Goal: Task Accomplishment & Management: Manage account settings

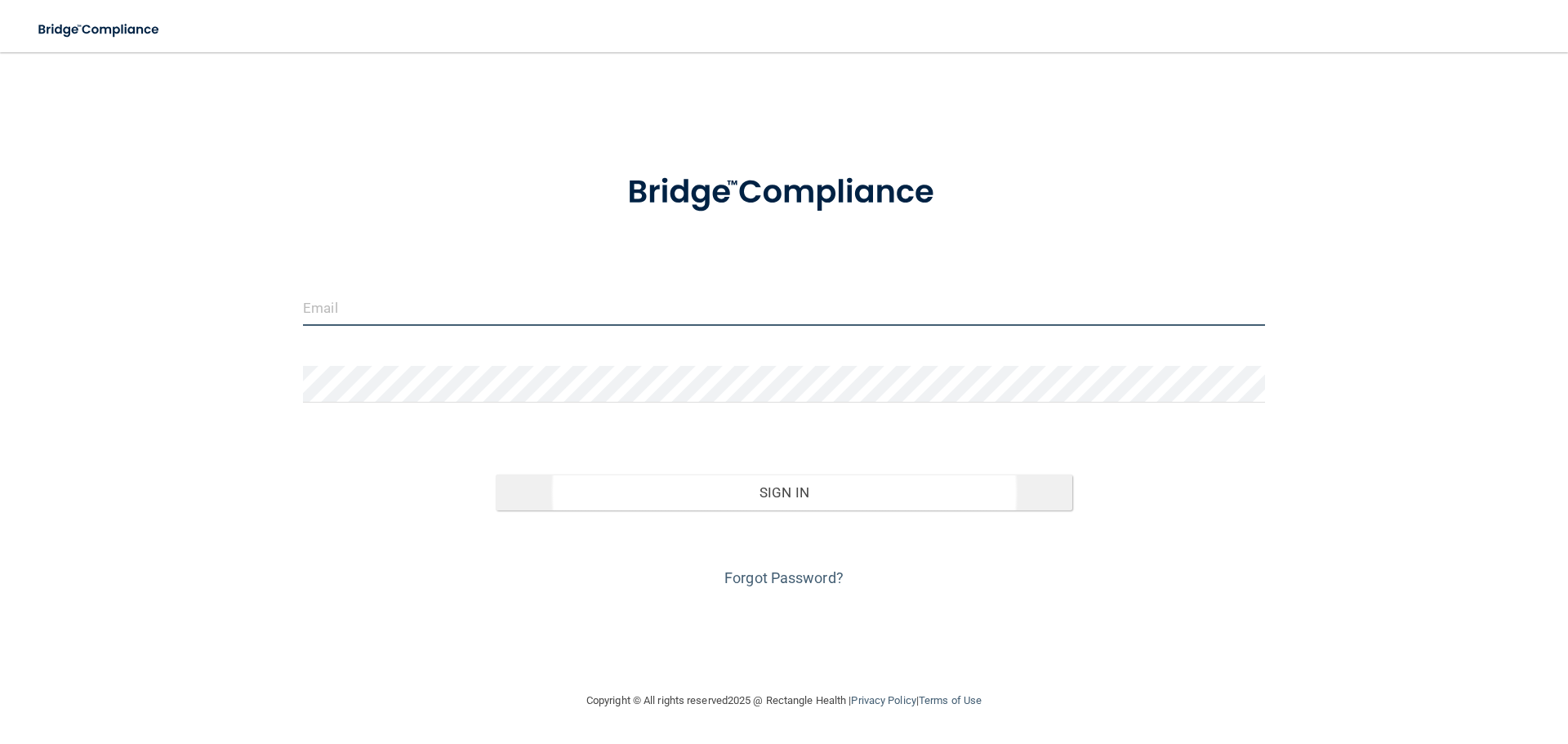
type input "[EMAIL_ADDRESS][DOMAIN_NAME]"
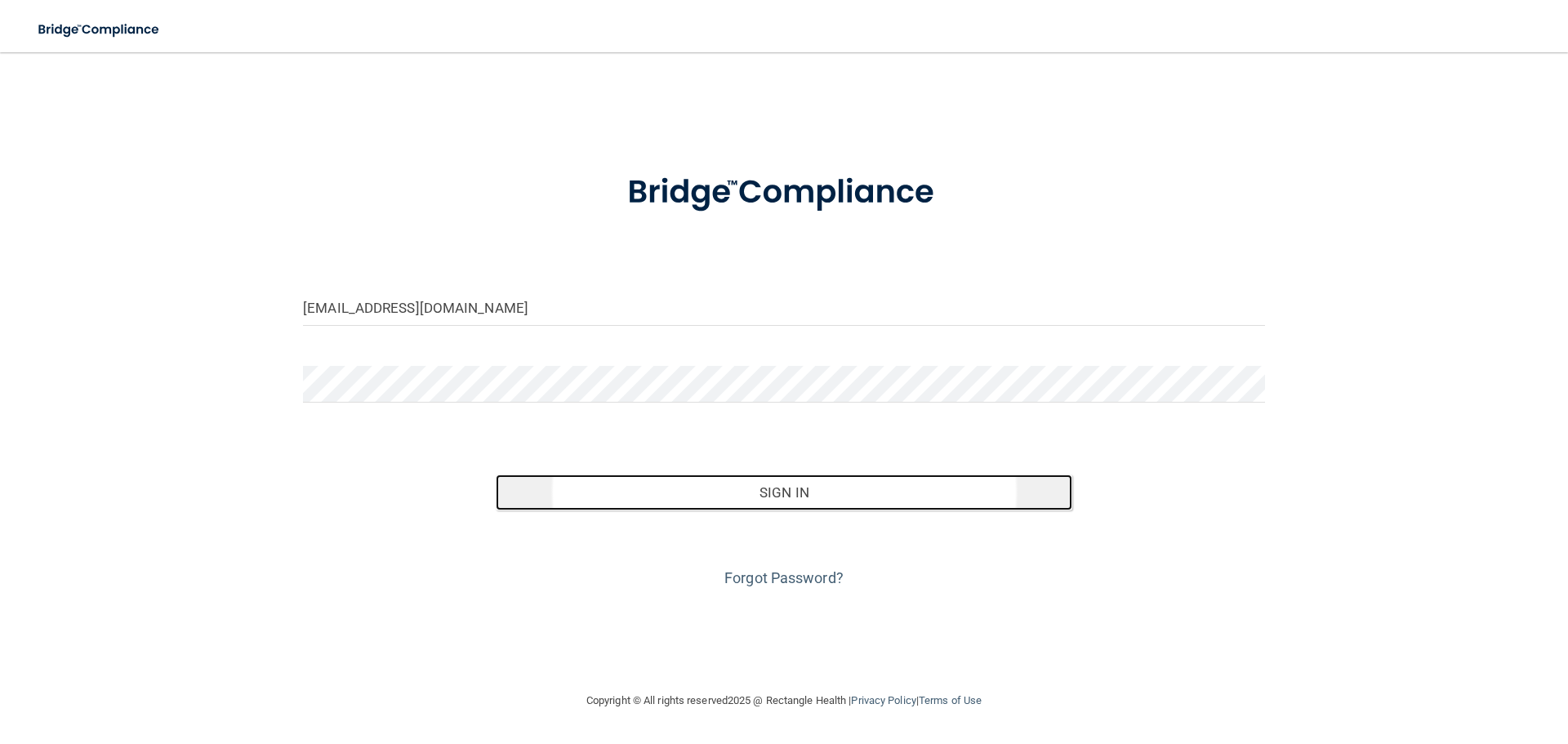
click at [570, 475] on button "Sign In" at bounding box center [784, 492] width 577 height 36
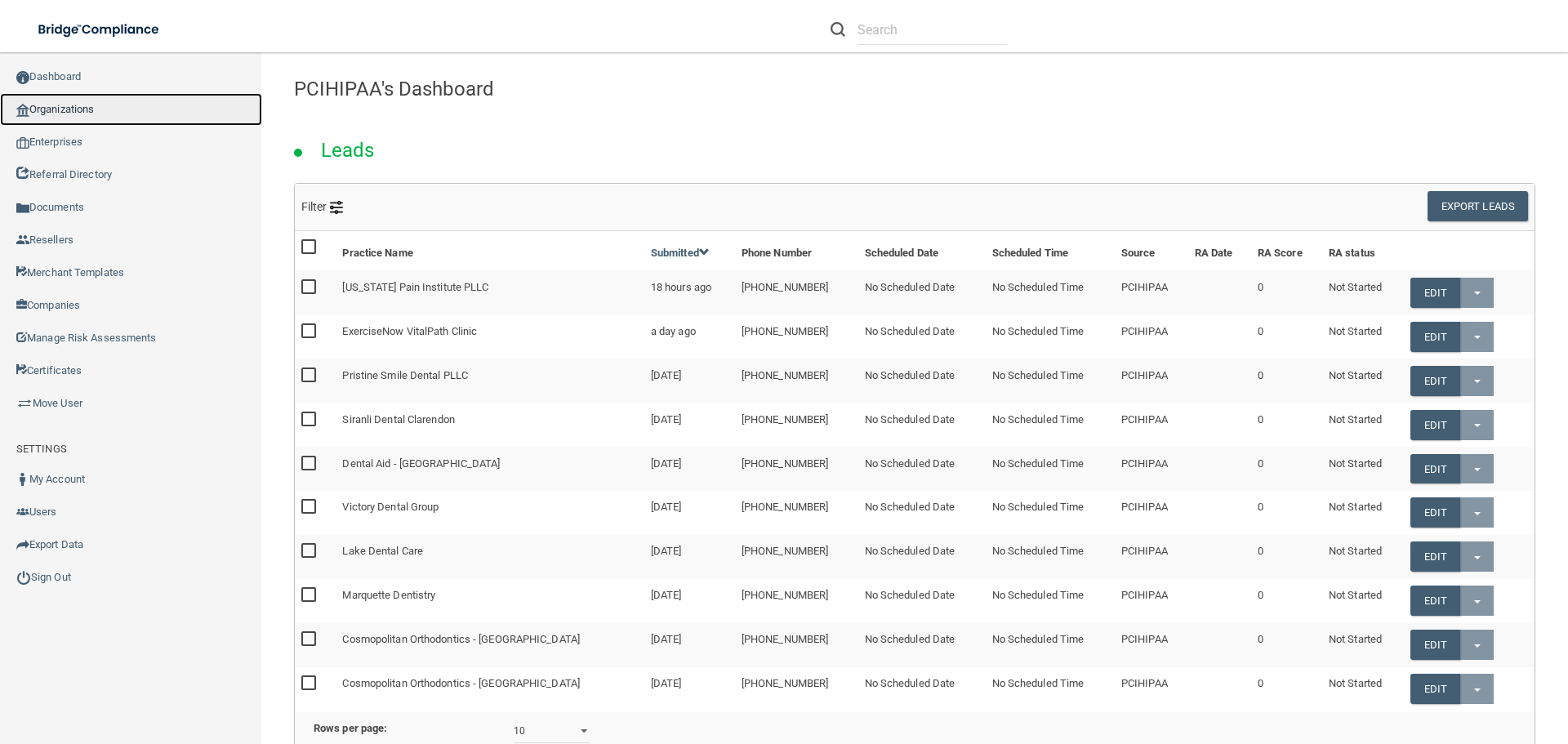
click at [153, 114] on link "Organizations" at bounding box center [131, 109] width 262 height 33
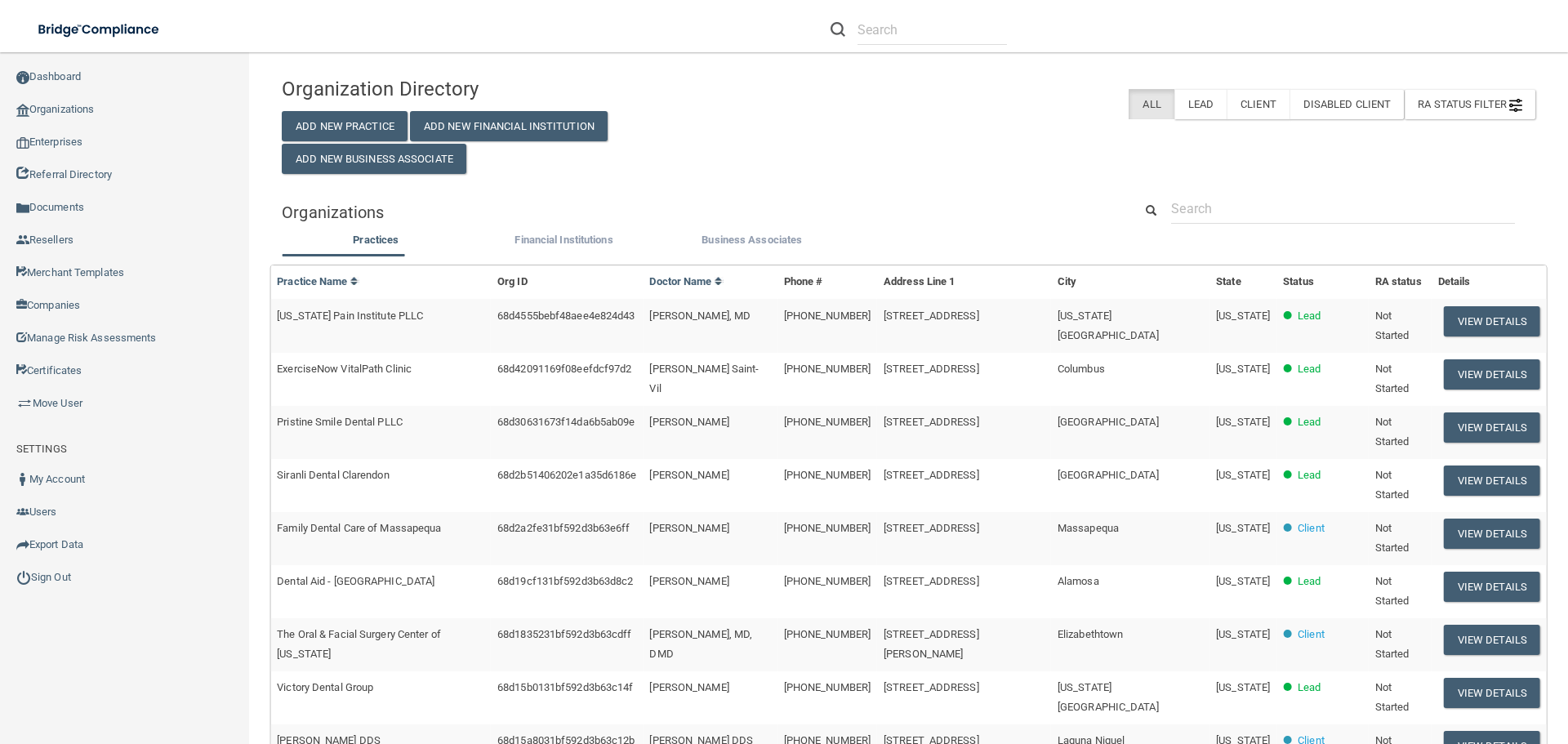
click at [1205, 179] on div "Organization Directory Add New Practice Add New Financial Institution Add New B…" at bounding box center [908, 612] width 1254 height 1087
drag, startPoint x: 1228, startPoint y: 203, endPoint x: 1116, endPoint y: 245, distance: 119.6
click at [1229, 206] on input "text" at bounding box center [1342, 209] width 344 height 30
paste input "MATONTI DENTAL"
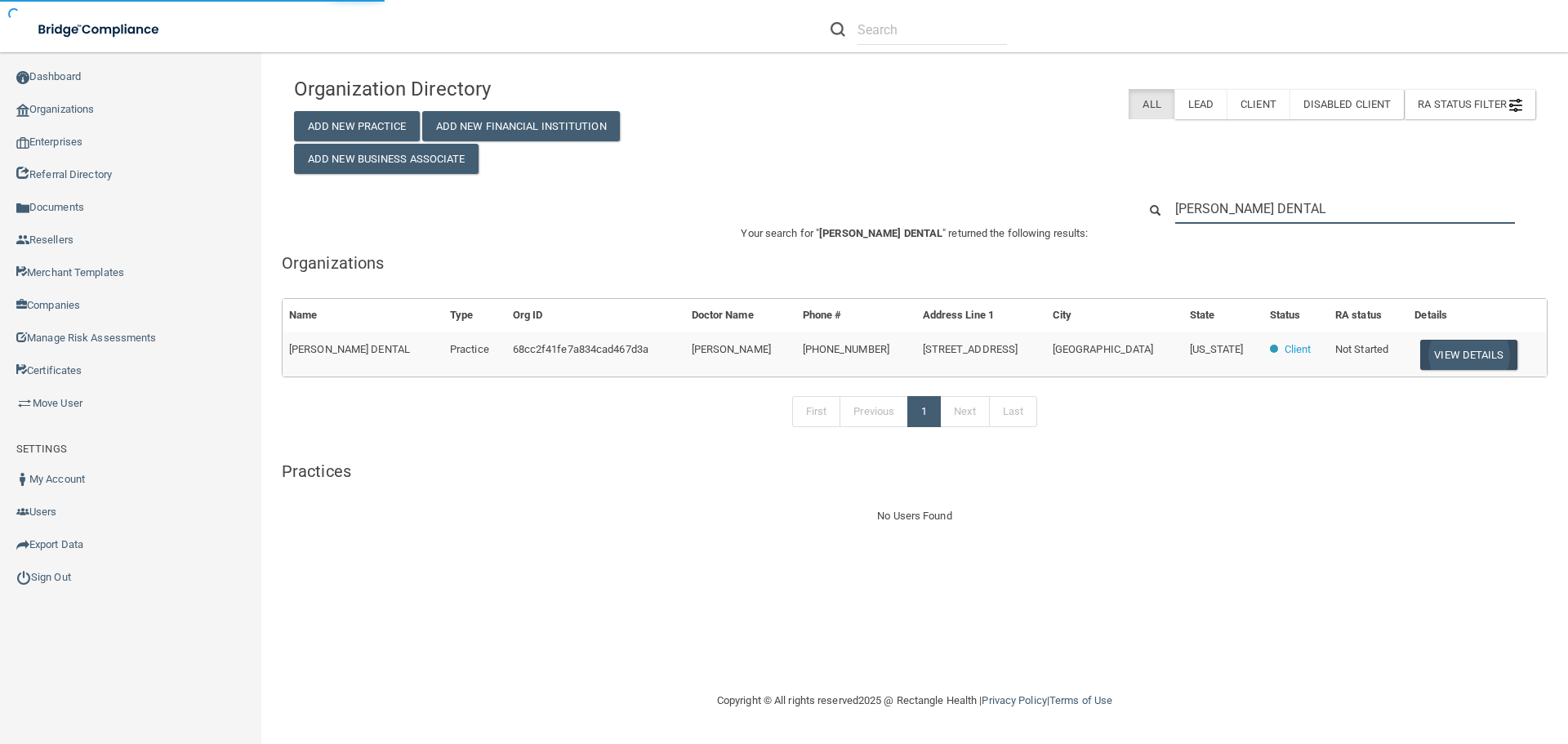
type input "MATONTI DENTAL"
click at [1448, 353] on button "View Details" at bounding box center [1469, 355] width 96 height 30
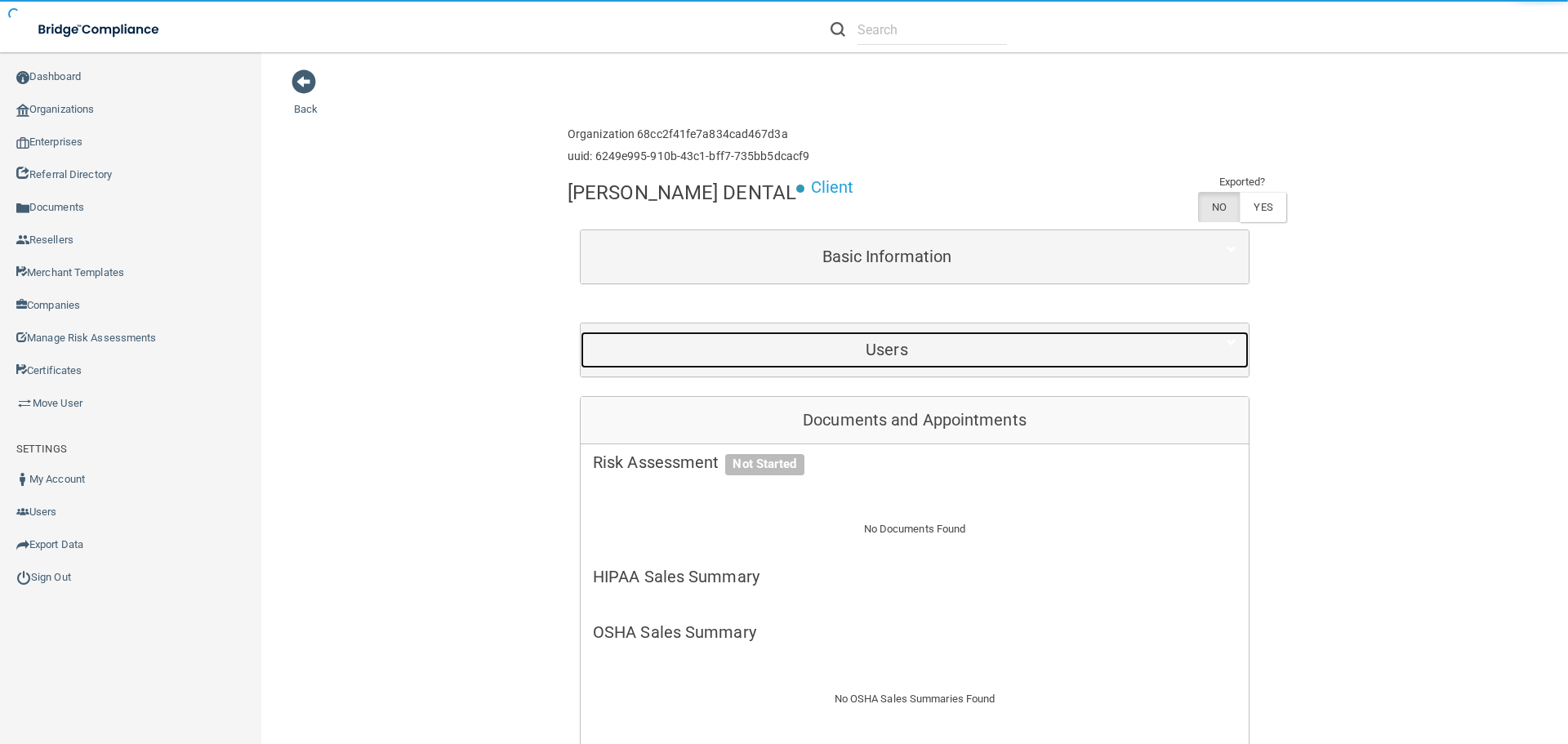
click at [837, 363] on div "Users" at bounding box center [887, 350] width 612 height 37
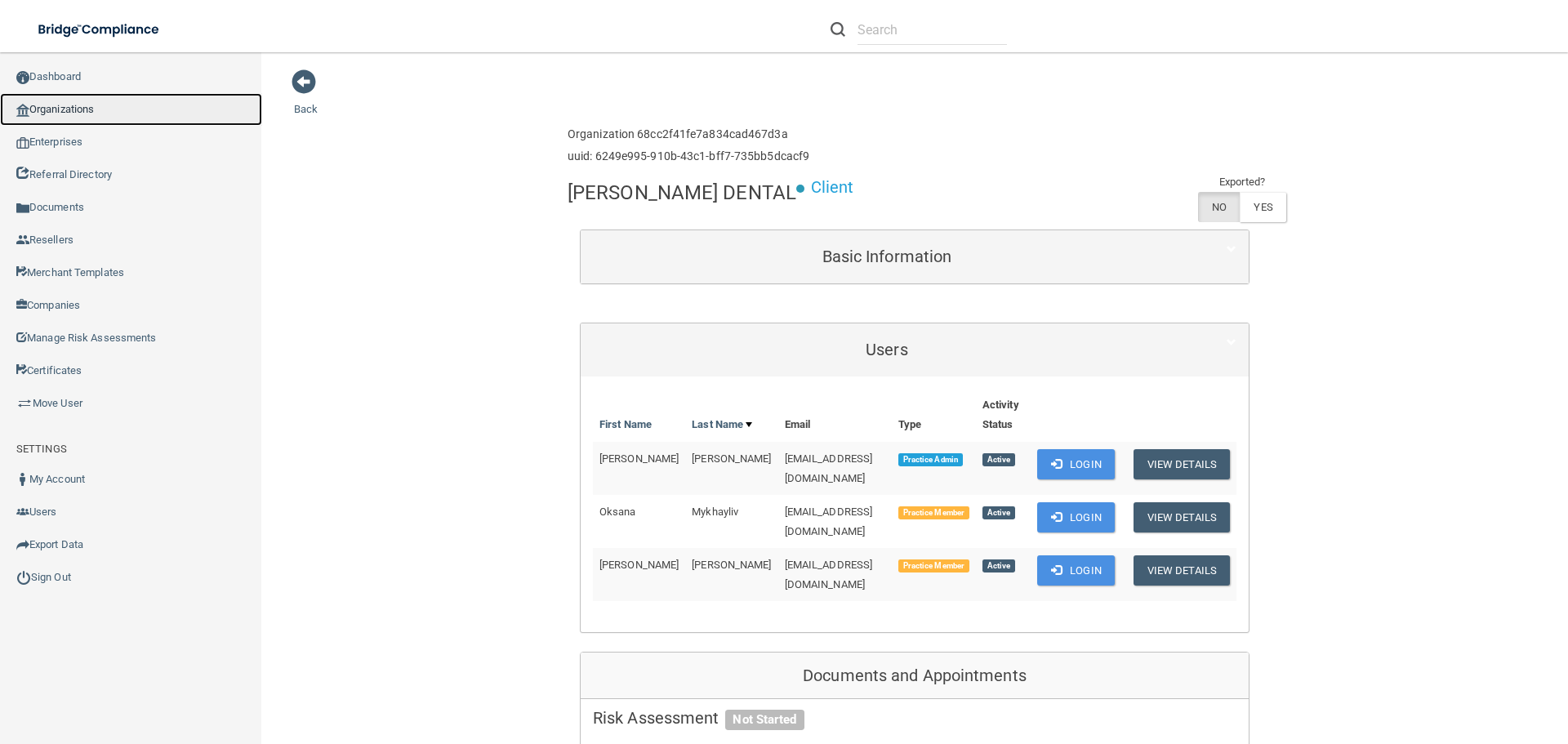
click at [153, 93] on link "Organizations" at bounding box center [131, 109] width 262 height 33
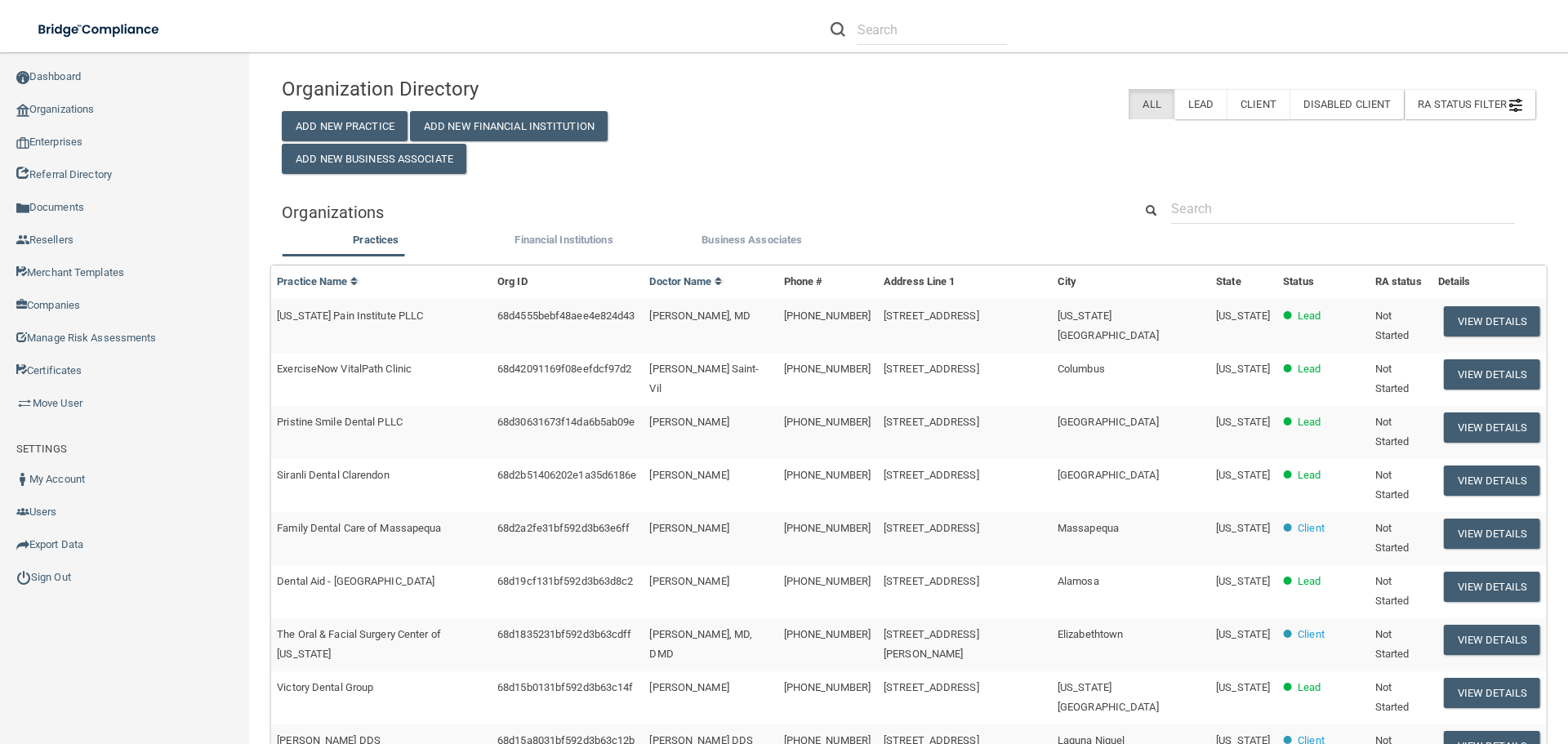
click at [1205, 162] on div "Organization Directory Add New Practice Add New Financial Institution Add New B…" at bounding box center [908, 121] width 1278 height 105
click at [1204, 178] on div "Organization Directory Add New Practice Add New Financial Institution Add New B…" at bounding box center [908, 612] width 1254 height 1087
click at [1229, 203] on input "text" at bounding box center [1342, 209] width 344 height 30
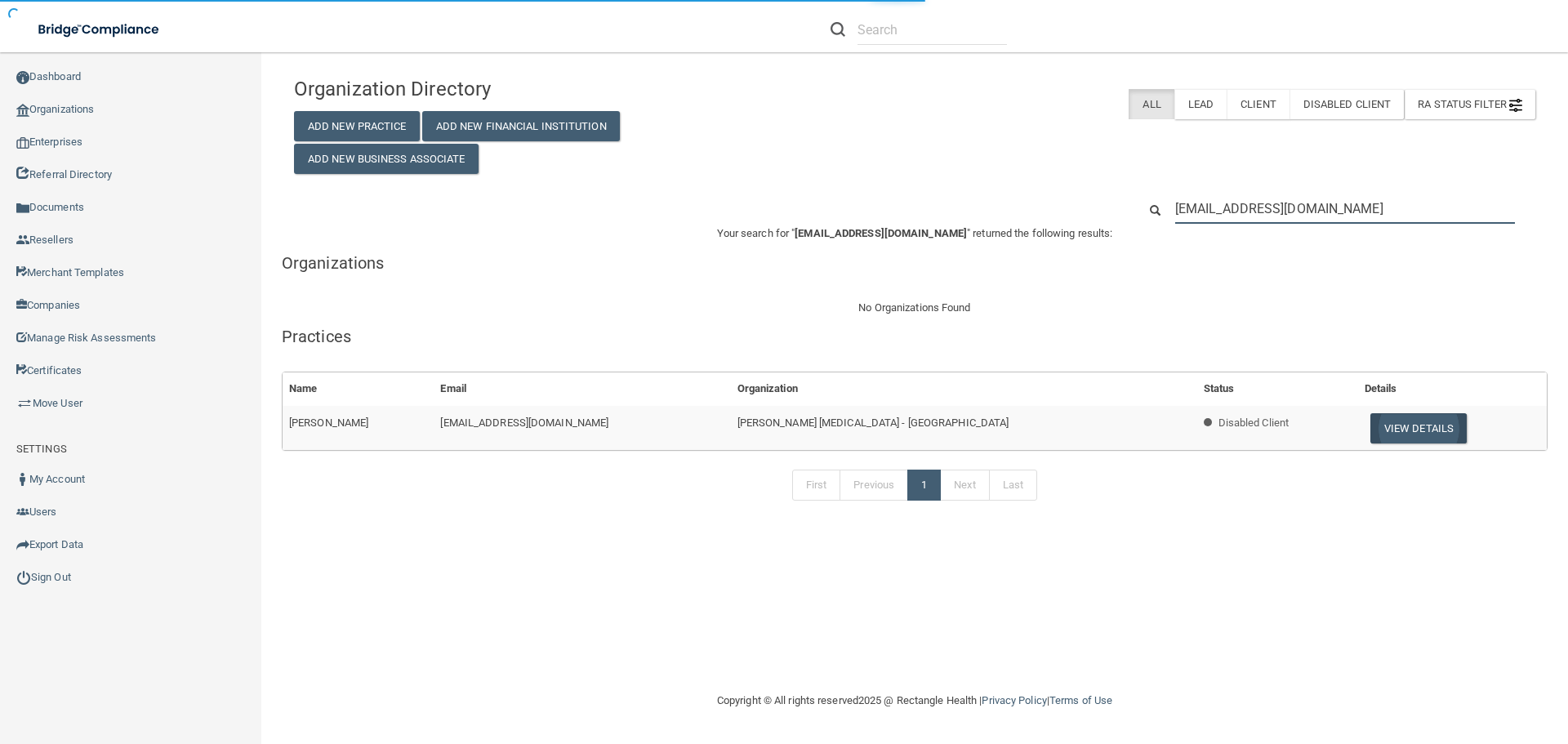
type input "kaylacerasa@gmail.com"
click at [1371, 428] on button "View Details" at bounding box center [1419, 428] width 96 height 30
click at [1371, 426] on button "View Details" at bounding box center [1419, 428] width 96 height 30
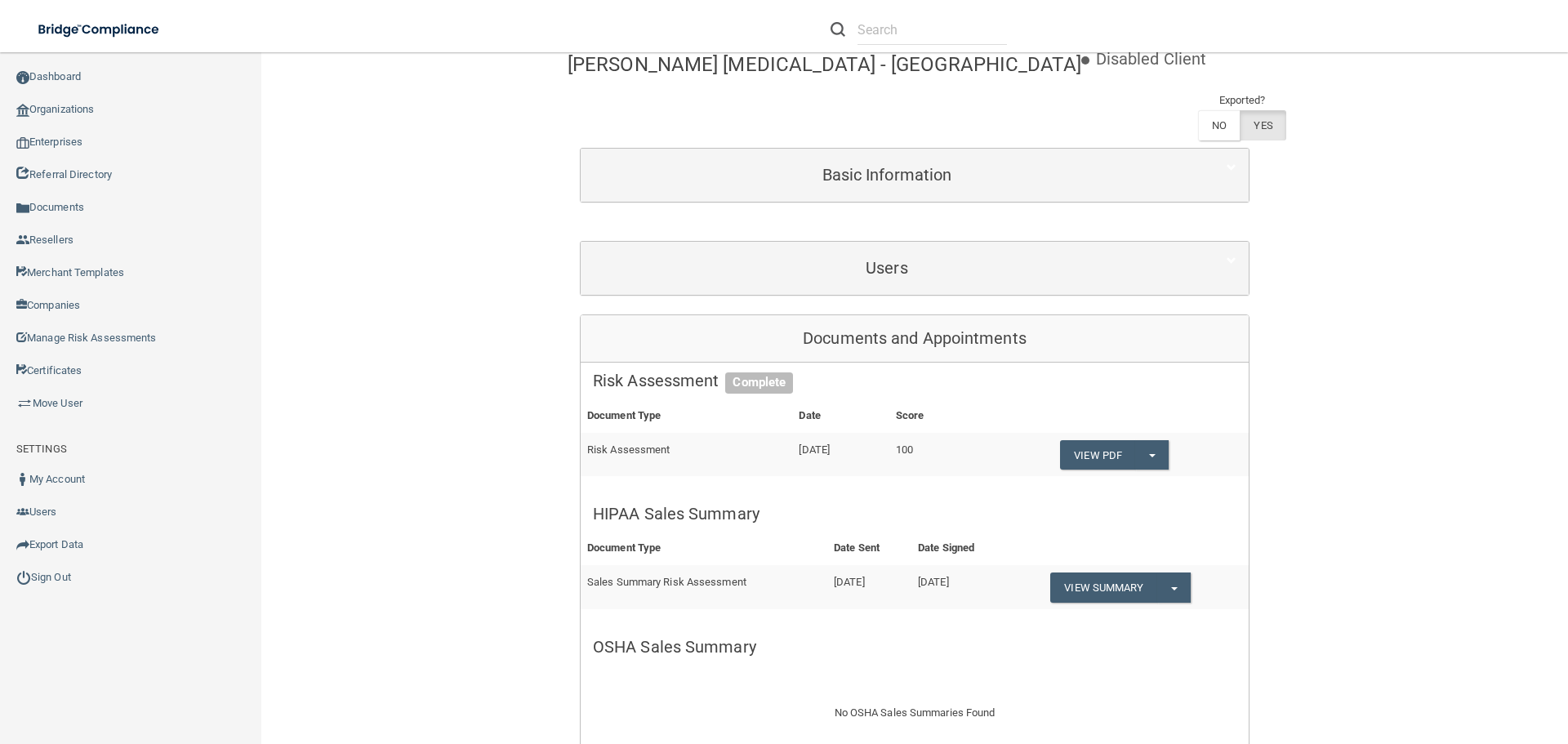
scroll to position [163, 0]
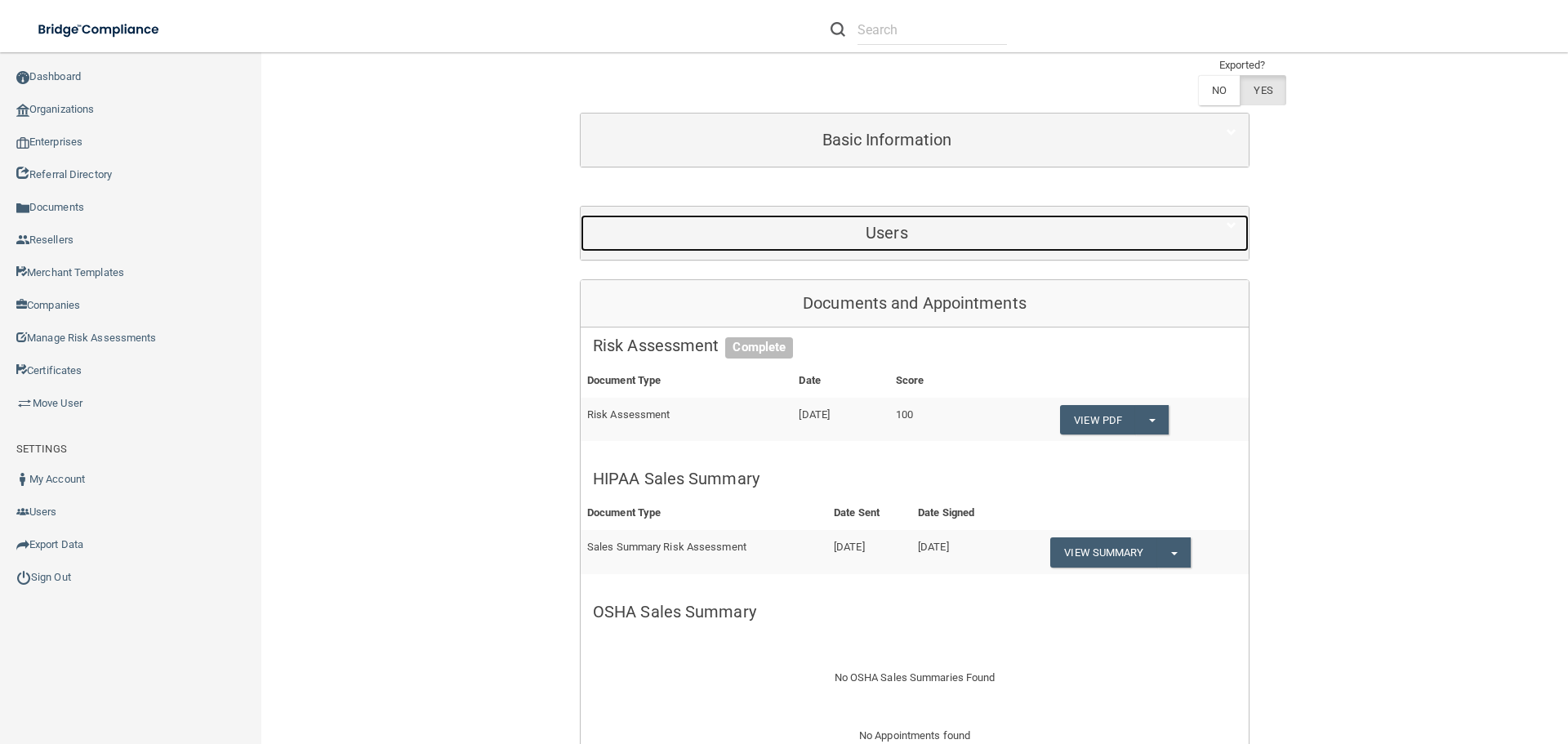
click at [1023, 216] on div "Users" at bounding box center [887, 233] width 612 height 37
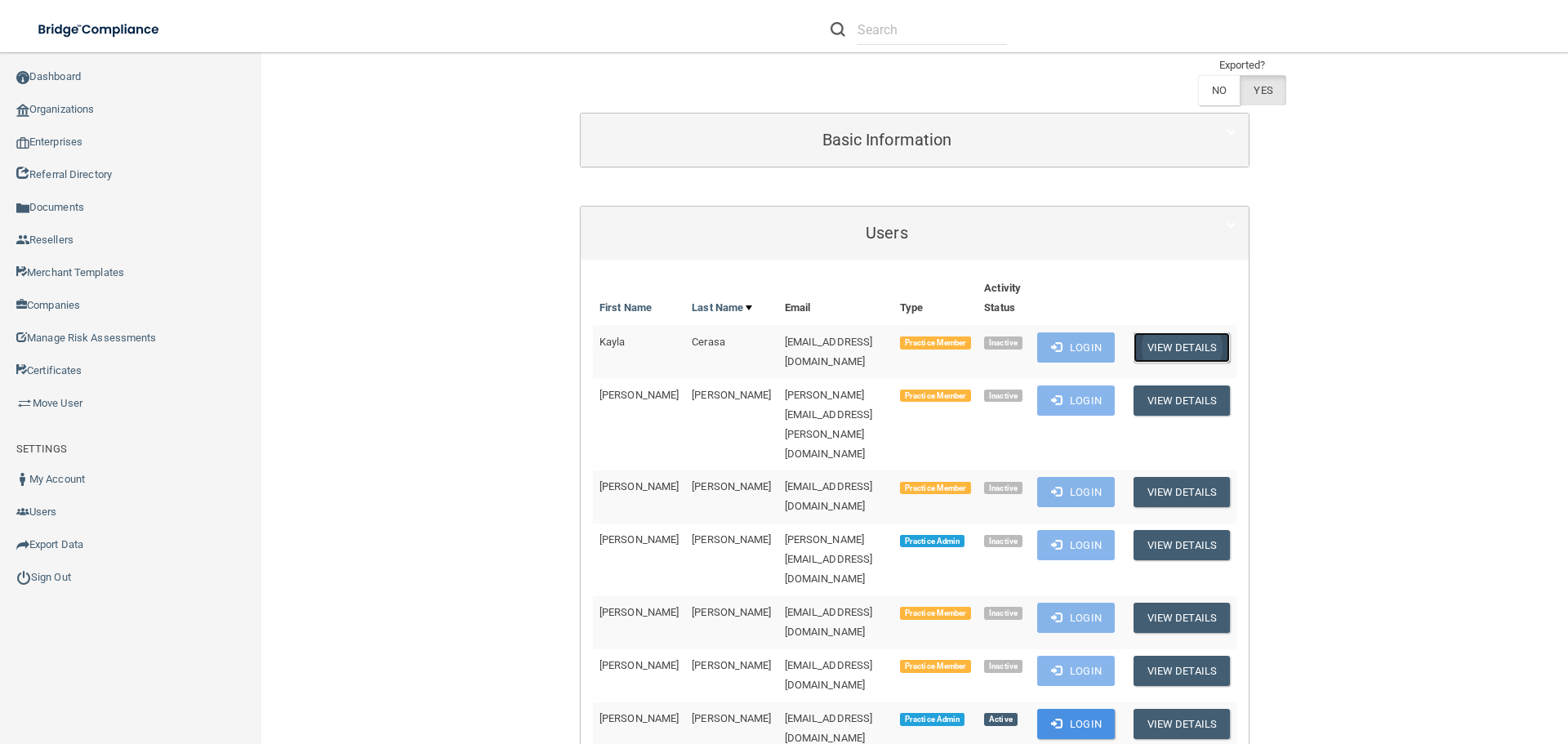
click at [1207, 343] on button "View Details" at bounding box center [1182, 348] width 96 height 30
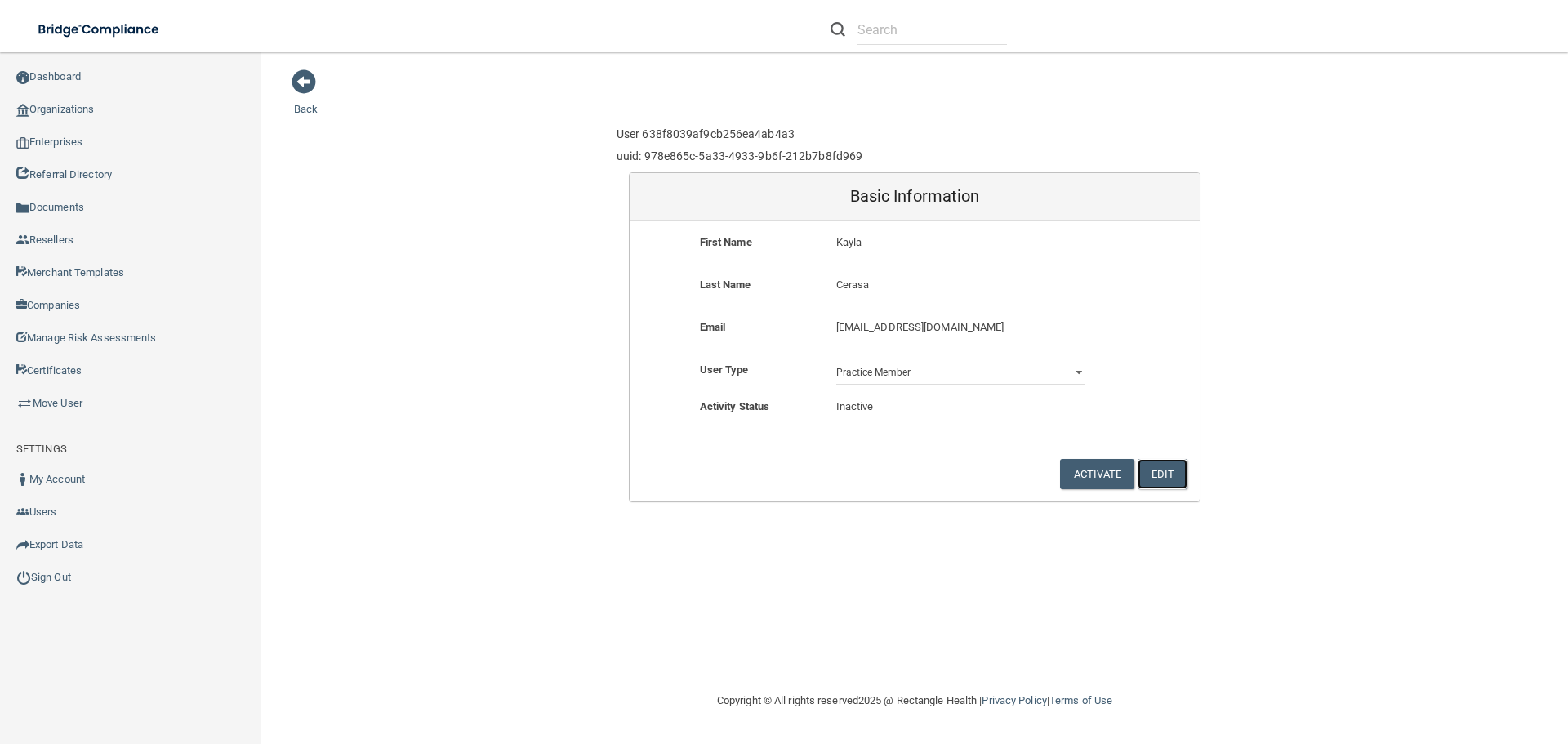
click at [1174, 475] on button "Edit" at bounding box center [1163, 474] width 50 height 30
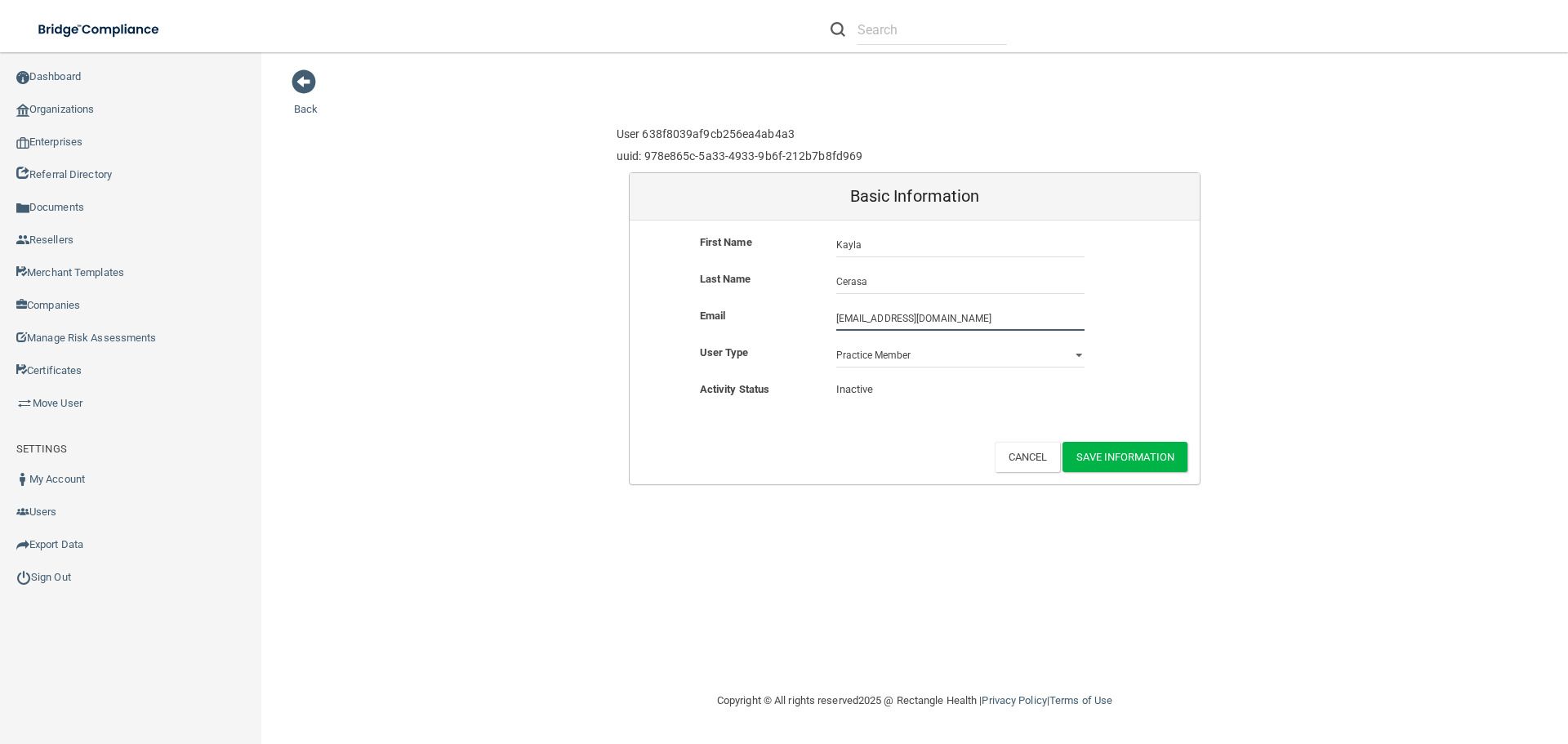
click at [1000, 323] on input "kaylacerasa@gmail.com" at bounding box center [960, 318] width 248 height 24
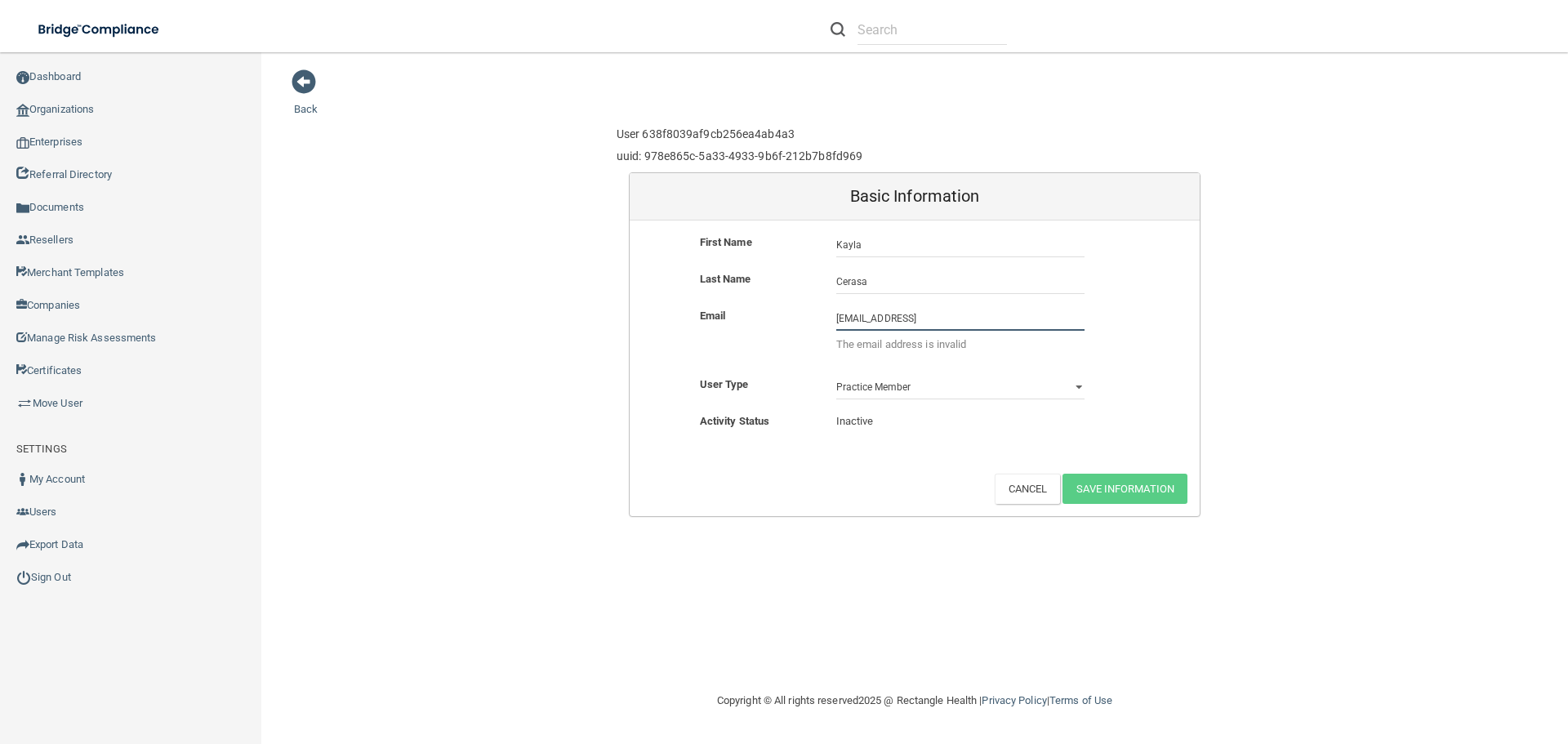
click at [967, 315] on input "kaylacerasa@gmail.com1" at bounding box center [960, 318] width 248 height 24
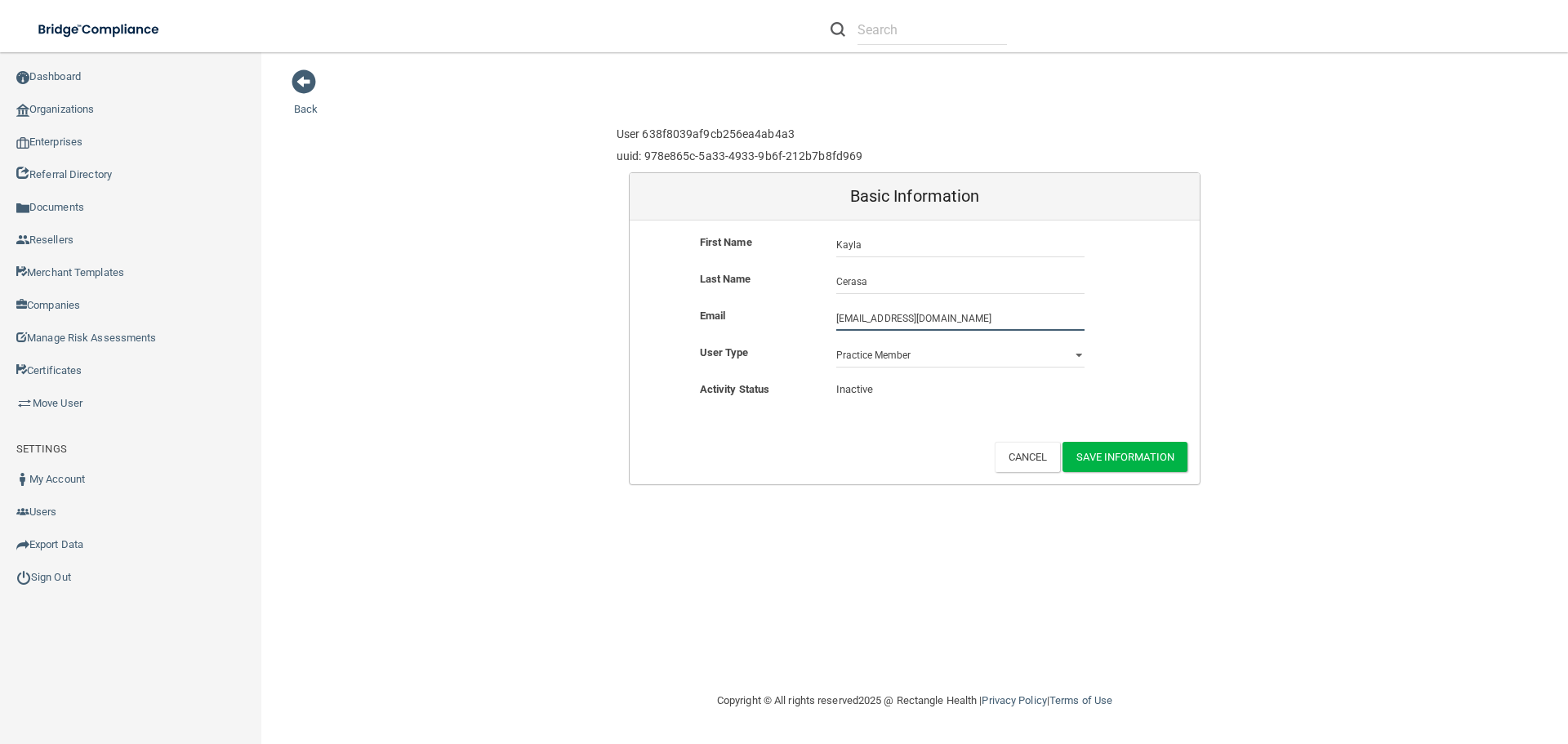
type input "1kaylacerasa@gmail.com"
click at [1127, 466] on button "Save Information" at bounding box center [1125, 457] width 125 height 30
